Goal: Task Accomplishment & Management: Manage account settings

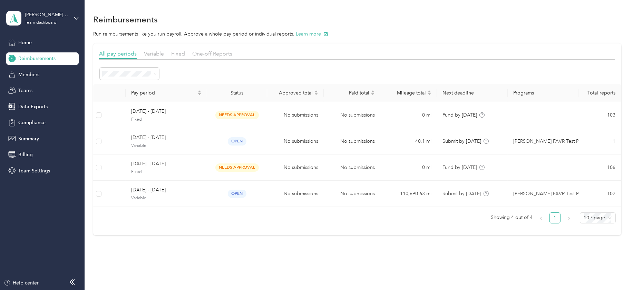
click at [24, 42] on span "Home" at bounding box center [24, 42] width 13 height 7
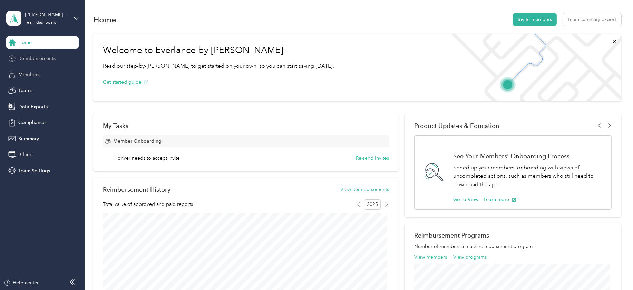
click at [29, 57] on span "Reimbursements" at bounding box center [36, 58] width 37 height 7
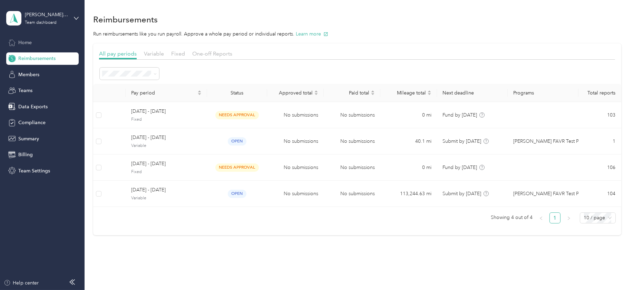
click at [29, 42] on span "Home" at bounding box center [24, 42] width 13 height 7
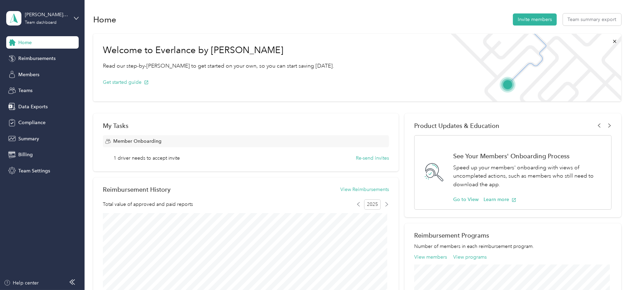
click at [29, 49] on div "Home Reimbursements Members Teams Data Exports Compliance Summary Billing Team …" at bounding box center [42, 106] width 72 height 141
click at [29, 58] on span "Reimbursements" at bounding box center [36, 58] width 37 height 7
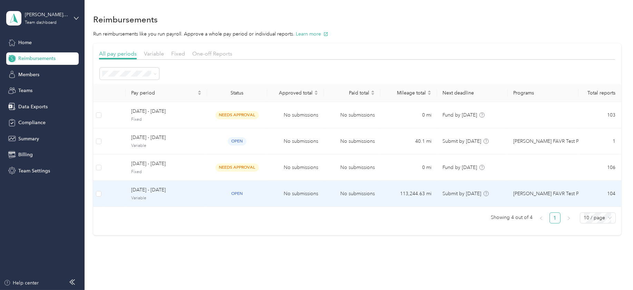
click at [154, 195] on span "Variable" at bounding box center [166, 198] width 70 height 6
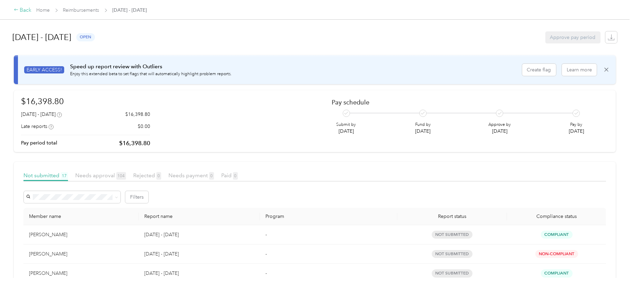
click at [25, 11] on div "Back" at bounding box center [23, 10] width 18 height 8
